Goal: Information Seeking & Learning: Learn about a topic

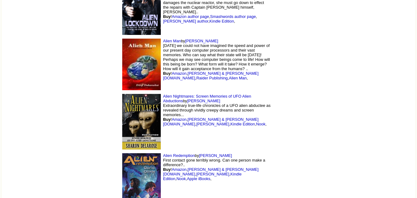
scroll to position [5895, 0]
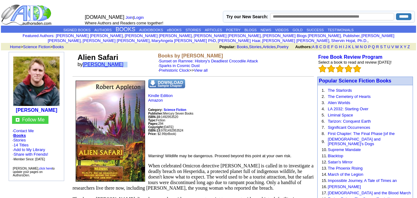
drag, startPoint x: 127, startPoint y: 64, endPoint x: 85, endPoint y: 65, distance: 42.0
click at [85, 65] on td "Alien Safari by Robert Appleton" at bounding box center [116, 63] width 81 height 22
copy font "Robert Appleton"
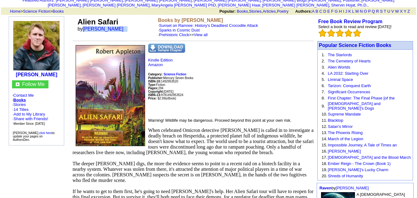
scroll to position [35, 0]
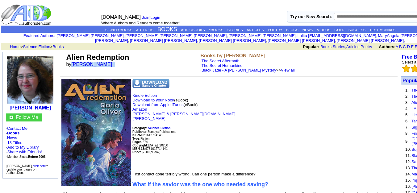
drag, startPoint x: 106, startPoint y: 62, endPoint x: 74, endPoint y: 63, distance: 32.7
click at [74, 63] on td "Alien Redemption by Gloria I Oliver" at bounding box center [132, 63] width 134 height 22
copy font "Gloria I Oliver"
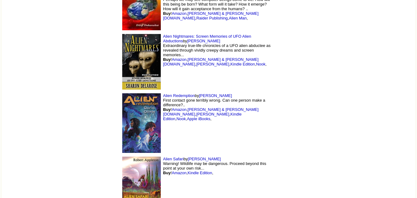
scroll to position [5895, 0]
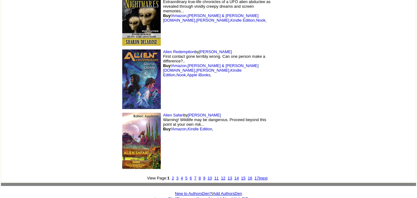
click at [248, 176] on font "16" at bounding box center [250, 178] width 4 height 5
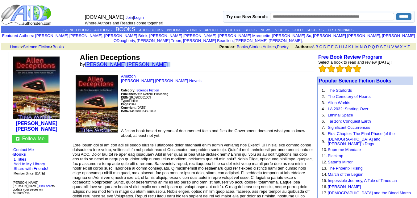
drag, startPoint x: 115, startPoint y: 60, endPoint x: 91, endPoint y: 58, distance: 24.1
click at [91, 62] on font "by Tina Marie" at bounding box center [126, 64] width 92 height 5
copy font "Tina Marie"
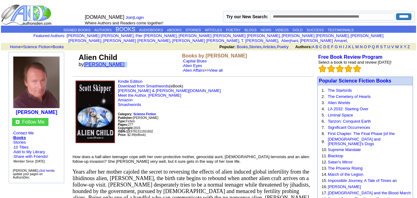
drag, startPoint x: 118, startPoint y: 60, endPoint x: 86, endPoint y: 59, distance: 32.7
click at [86, 62] on font "by Scott Skipper" at bounding box center [104, 64] width 50 height 5
copy font "Scott Skipper"
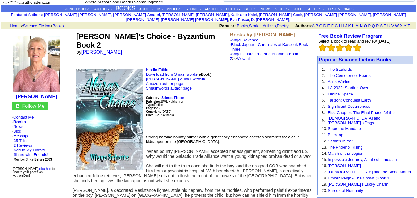
scroll to position [21, 0]
drag, startPoint x: 118, startPoint y: 38, endPoint x: 83, endPoint y: 38, distance: 34.3
click at [83, 49] on font "by Vijaya Schartz" at bounding box center [101, 51] width 50 height 5
copy font "Vijaya Schartz"
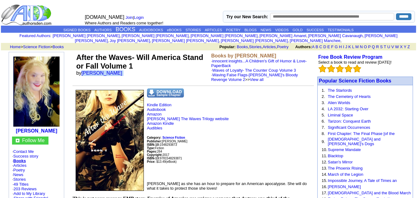
drag, startPoint x: 115, startPoint y: 69, endPoint x: 82, endPoint y: 69, distance: 32.7
click at [82, 70] on font "by susie harrison" at bounding box center [101, 72] width 50 height 5
copy font "susie harrison"
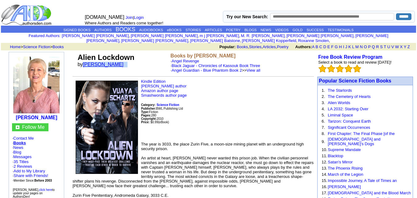
drag, startPoint x: 120, startPoint y: 60, endPoint x: 85, endPoint y: 60, distance: 35.8
click at [85, 60] on td "Alien Lockdown by Vijaya Schartz" at bounding box center [122, 63] width 93 height 22
copy font "Vijaya Schartz"
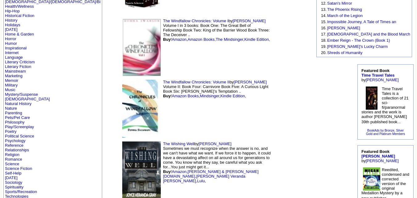
scroll to position [129, 0]
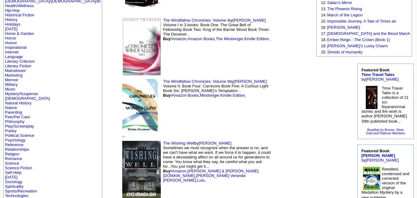
click at [128, 64] on td "The Windfallow Chronicles: Volume I by Donna Swanson Volume I in 3 books: Book …" at bounding box center [195, 46] width 154 height 61
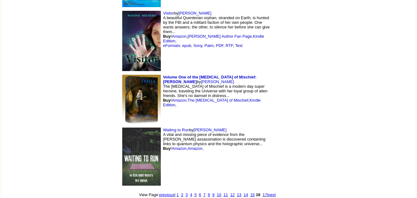
scroll to position [5699, 0]
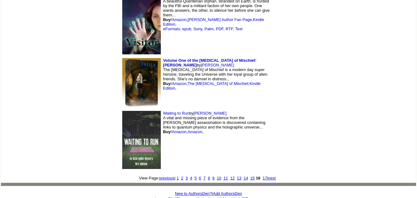
click at [268, 176] on font "next" at bounding box center [272, 178] width 8 height 5
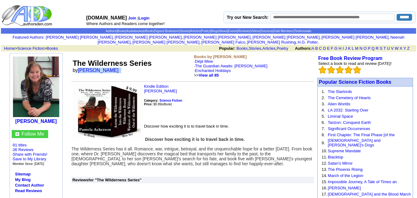
drag, startPoint x: 120, startPoint y: 66, endPoint x: 79, endPoint y: 64, distance: 41.7
click at [79, 68] on font "by Pamela Ackerson" at bounding box center [98, 70] width 50 height 5
copy font "Pamela Ackerson"
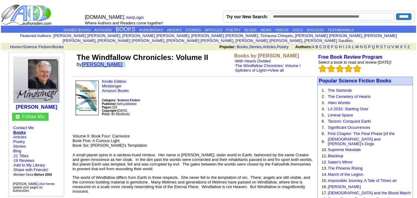
drag, startPoint x: 122, startPoint y: 61, endPoint x: 83, endPoint y: 59, distance: 39.3
click at [83, 62] on font "by Donna Swanson" at bounding box center [102, 64] width 50 height 5
copy font "Donna Swanson"
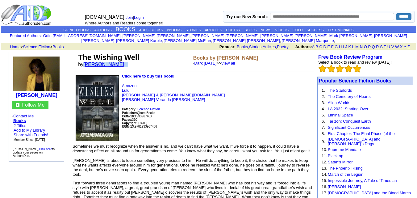
drag, startPoint x: 119, startPoint y: 62, endPoint x: 86, endPoint y: 60, distance: 33.7
click at [86, 60] on td "The Wishing Well by Joyce V Gray" at bounding box center [134, 60] width 115 height 17
copy font "Joyce V Gray"
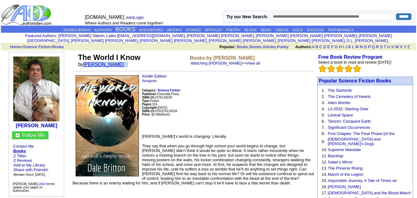
drag, startPoint x: 115, startPoint y: 60, endPoint x: 85, endPoint y: 60, distance: 29.3
click at [85, 62] on font "by Dale Britton" at bounding box center [103, 64] width 50 height 5
copy font "Dale Britton"
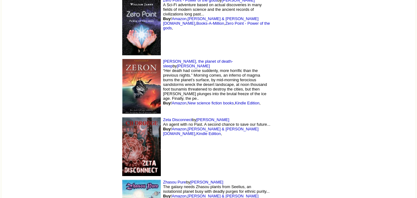
scroll to position [3300, 0]
click at [187, 125] on td "Zeta Disconnect by [PERSON_NAME] An agent with no Past. A second chance to save…" at bounding box center [195, 146] width 154 height 62
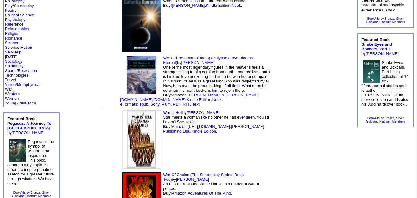
scroll to position [249, 0]
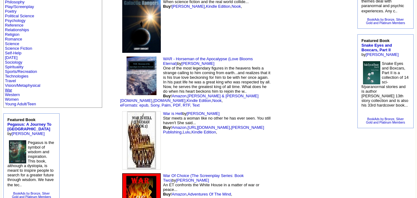
click at [10, 88] on link "War" at bounding box center [8, 90] width 7 height 5
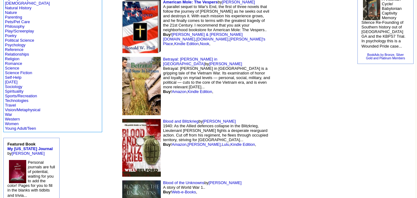
scroll to position [225, 0]
click at [13, 76] on link "Self-Help" at bounding box center [13, 77] width 16 height 5
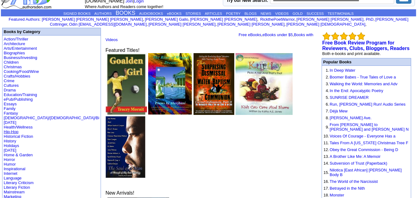
scroll to position [15, 0]
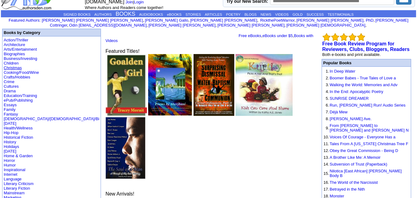
click at [16, 65] on link "Christmas" at bounding box center [13, 67] width 18 height 5
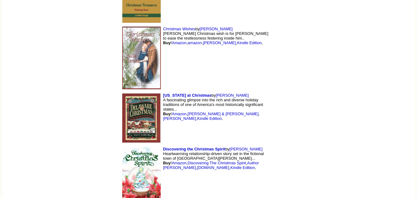
scroll to position [1486, 0]
click at [172, 161] on link "Amazon" at bounding box center [179, 163] width 15 height 5
